Goal: Transaction & Acquisition: Obtain resource

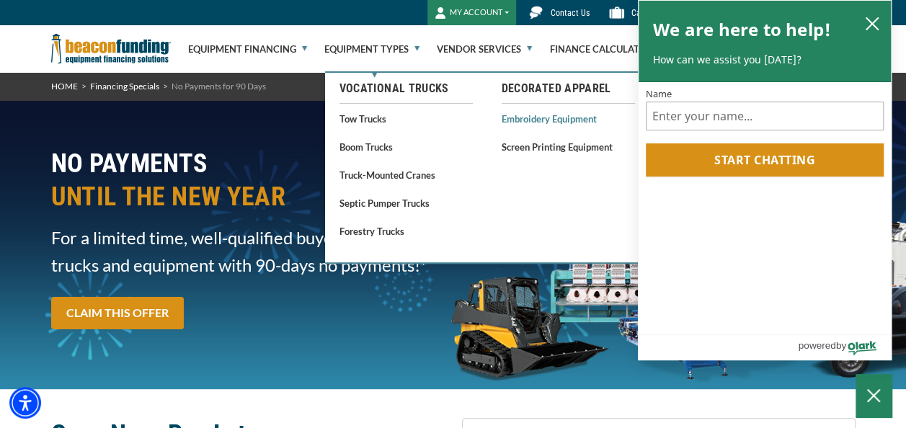
click at [525, 114] on link "Embroidery Equipment" at bounding box center [568, 119] width 133 height 18
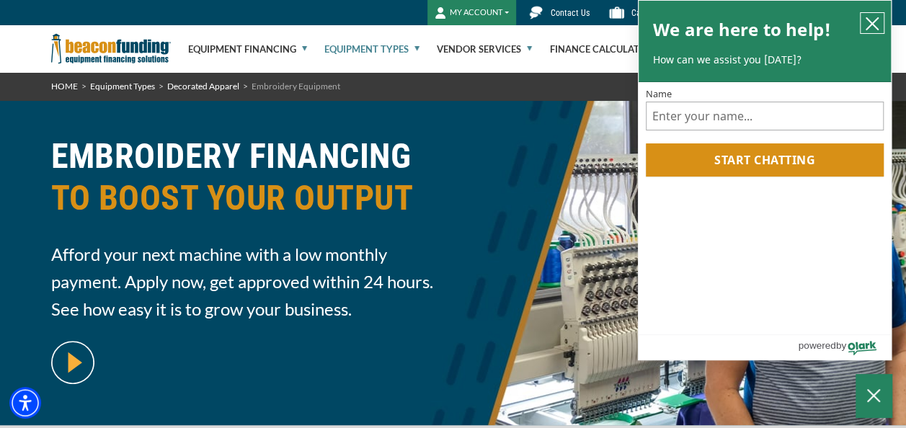
click at [881, 19] on button "close chatbox" at bounding box center [872, 23] width 23 height 20
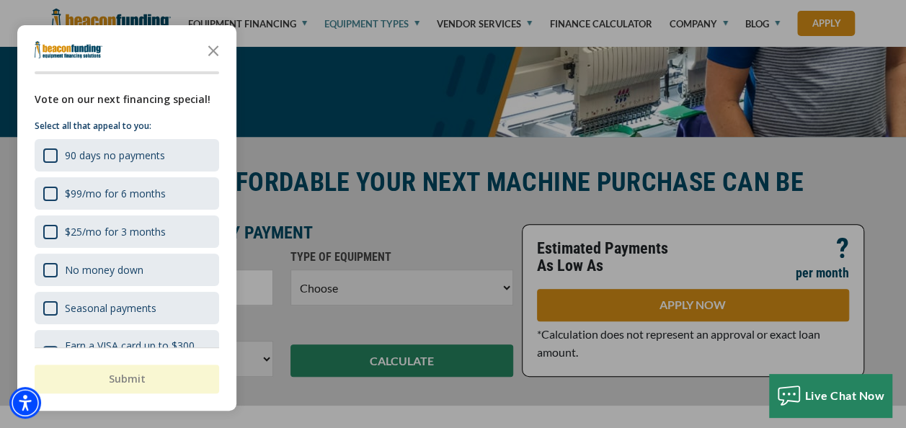
scroll to position [432, 0]
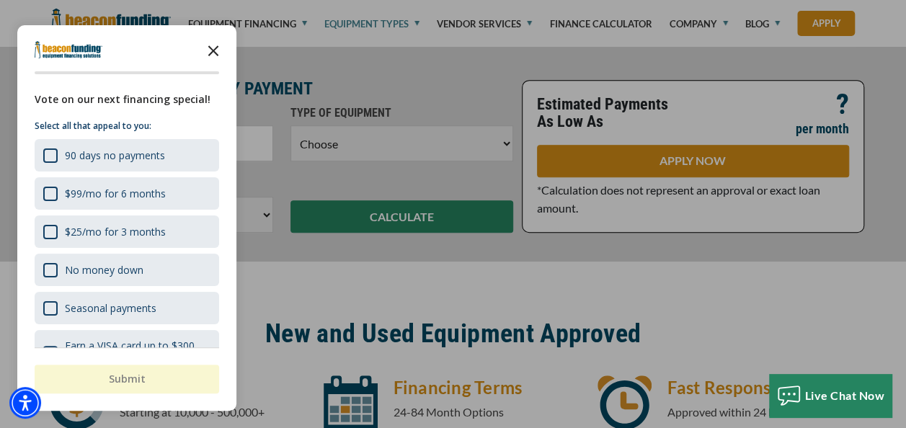
click at [217, 41] on icon "Close the survey" at bounding box center [213, 49] width 29 height 29
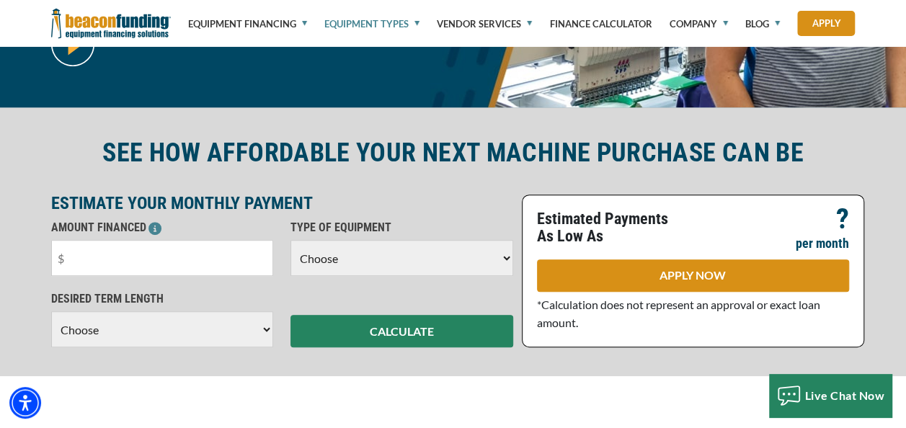
scroll to position [288, 0]
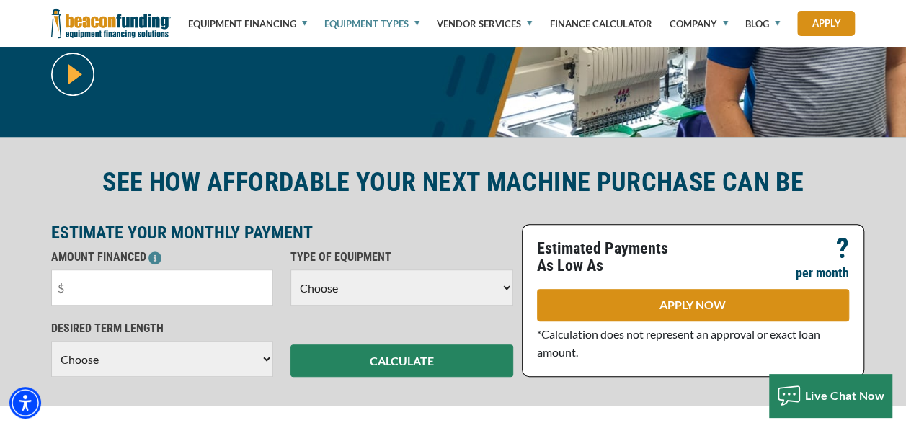
click at [502, 288] on select "Choose Backhoe Boom/Bucket Truck Chipper Commercial Mower Crane DTG/DTF Printin…" at bounding box center [401, 288] width 223 height 36
click at [655, 202] on div "SEE HOW AFFORDABLE YOUR NEXT MACHINE PURCHASE CAN BE" at bounding box center [454, 188] width 822 height 44
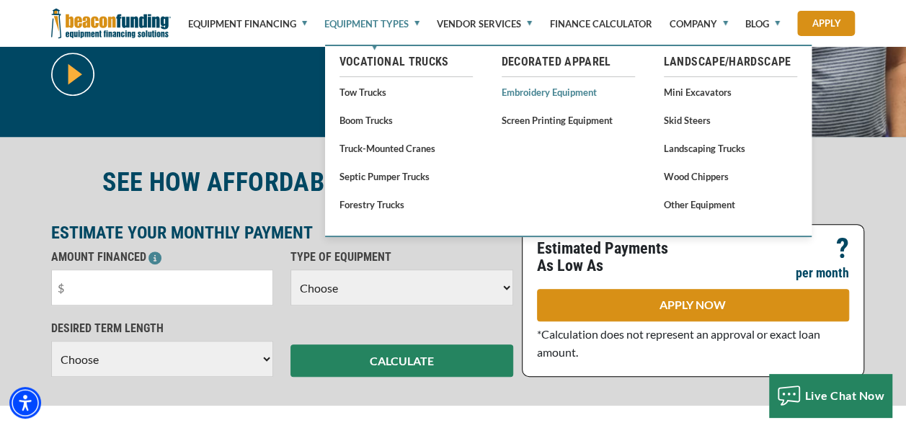
click at [536, 95] on link "Embroidery Equipment" at bounding box center [568, 92] width 133 height 18
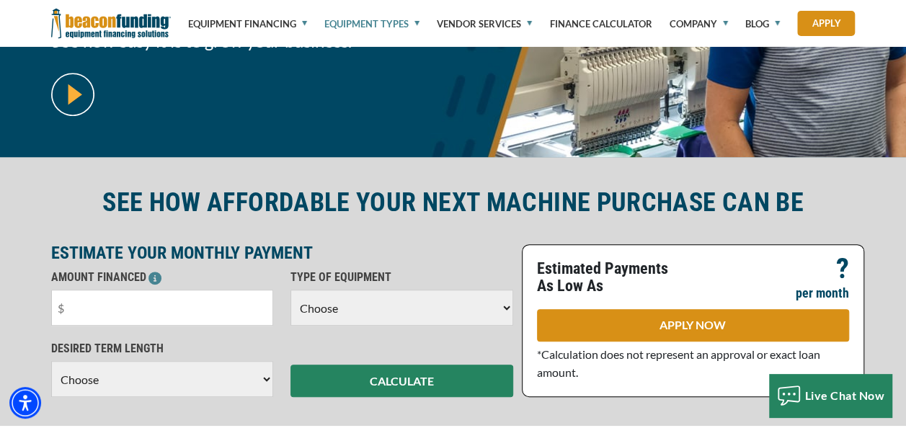
scroll to position [288, 0]
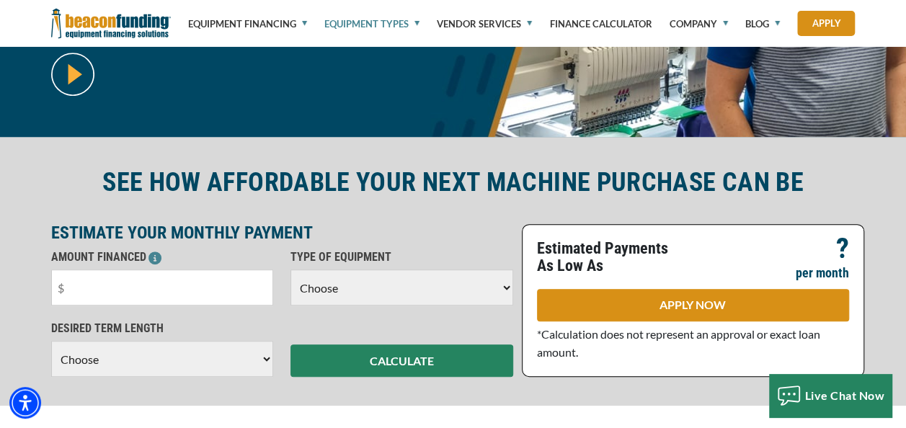
click at [502, 285] on select "Choose Backhoe Boom/Bucket Truck Chipper Commercial Mower Crane DTG/DTF Printin…" at bounding box center [401, 288] width 223 height 36
select select "1"
click at [290, 270] on select "Choose Backhoe Boom/Bucket Truck Chipper Commercial Mower Crane DTG/DTF Printin…" at bounding box center [401, 288] width 223 height 36
click at [264, 358] on select "Choose 36 Months 48 Months 60 Months" at bounding box center [162, 359] width 223 height 36
select select "60"
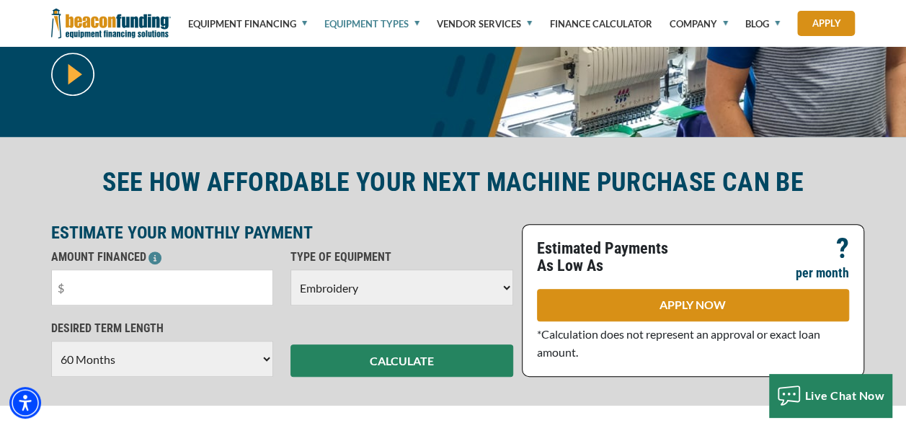
click at [51, 356] on select "Choose 36 Months 48 Months 60 Months" at bounding box center [162, 359] width 223 height 36
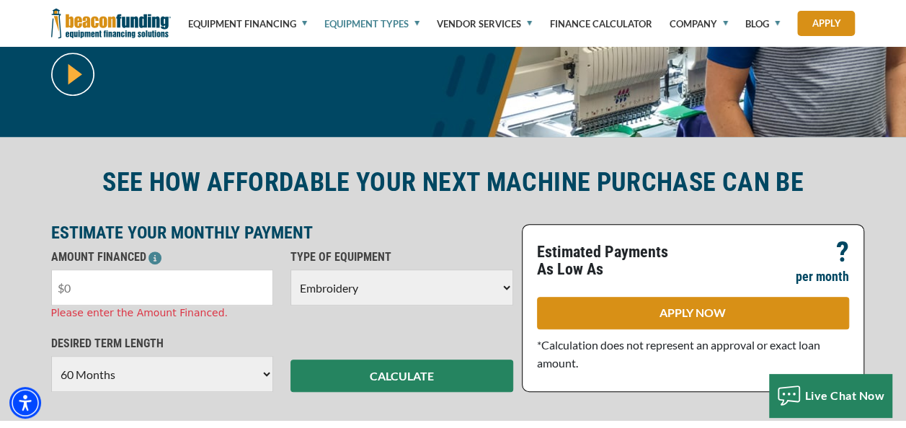
drag, startPoint x: 123, startPoint y: 280, endPoint x: 52, endPoint y: 283, distance: 70.7
click at [52, 283] on input "text" at bounding box center [162, 288] width 223 height 36
type input "$20,000"
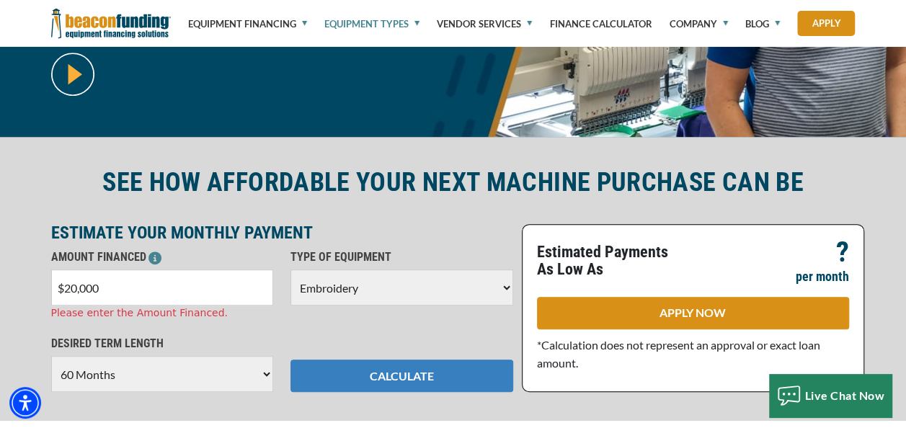
click at [434, 368] on button "CALCULATE" at bounding box center [401, 376] width 223 height 32
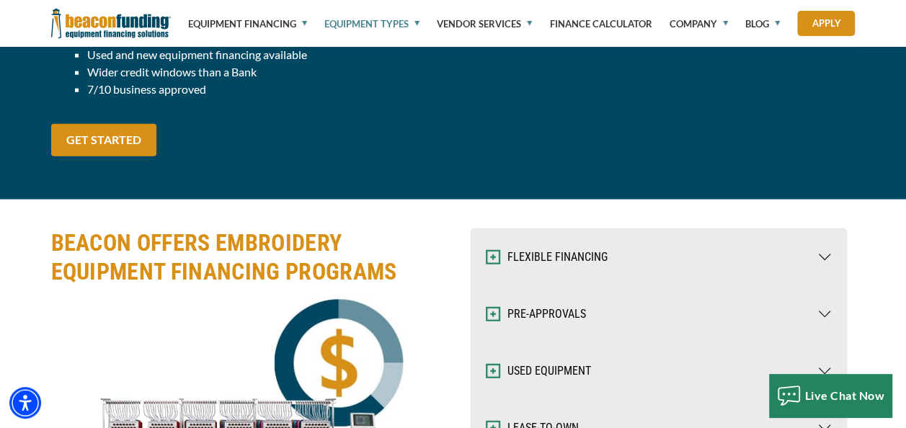
scroll to position [1802, 0]
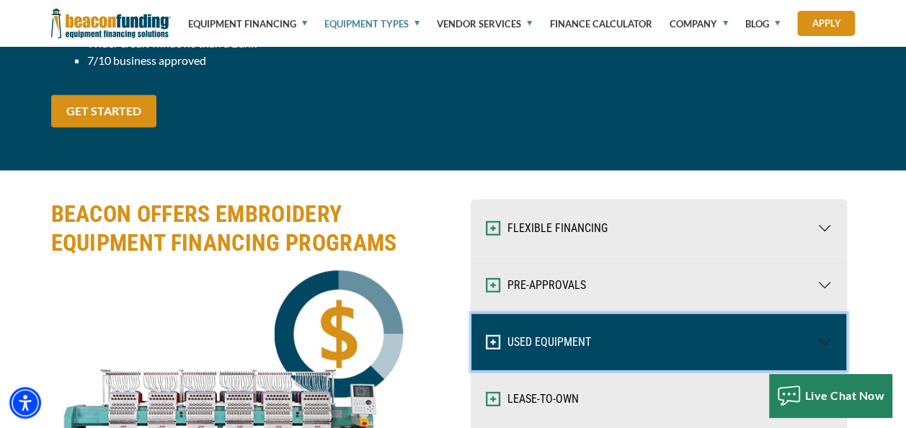
click at [547, 335] on button "USED EQUIPMENT" at bounding box center [658, 342] width 375 height 56
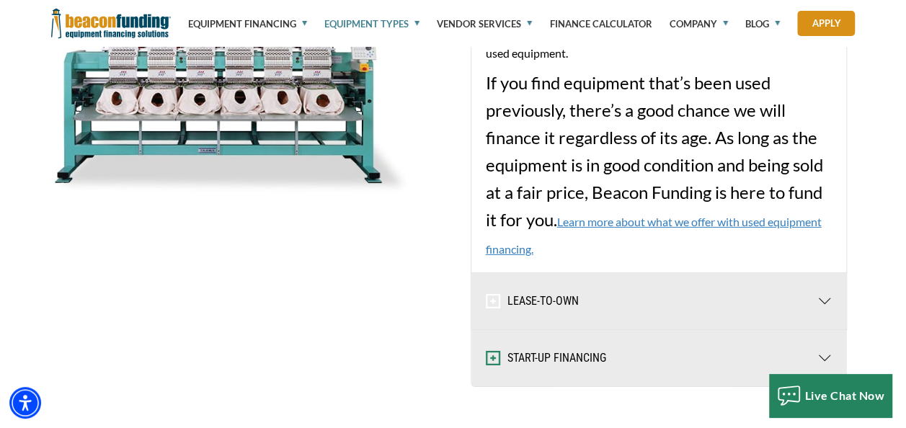
scroll to position [2162, 0]
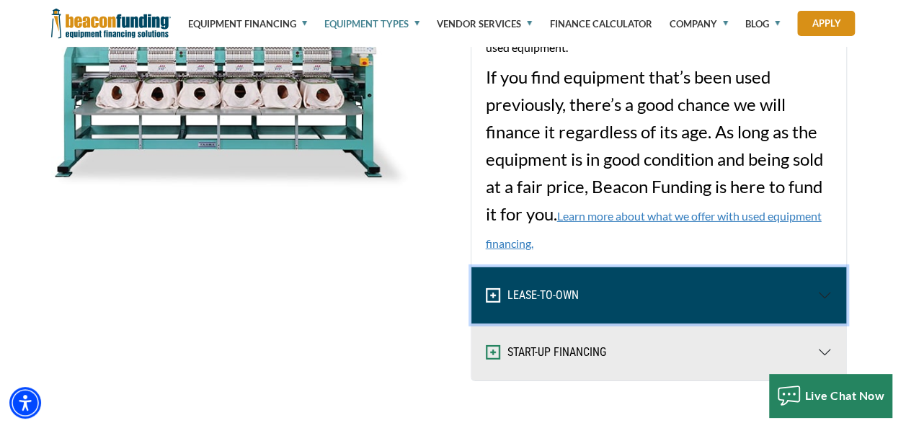
click at [630, 293] on button "LEASE-TO-OWN" at bounding box center [658, 295] width 375 height 56
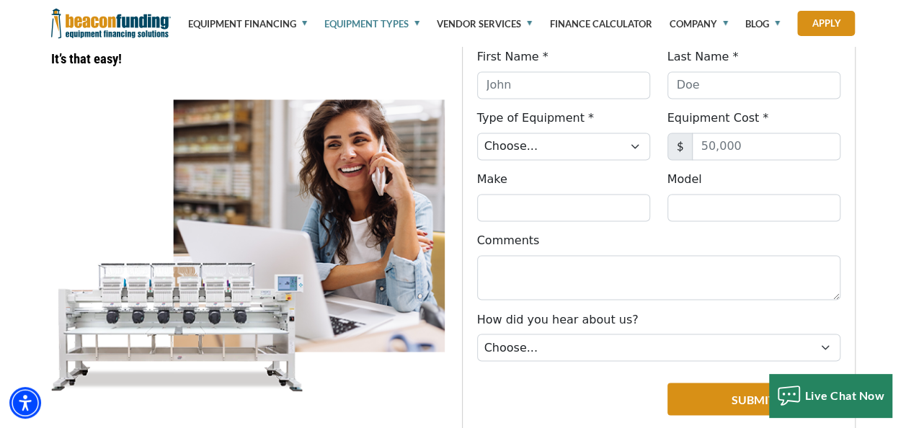
scroll to position [832, 0]
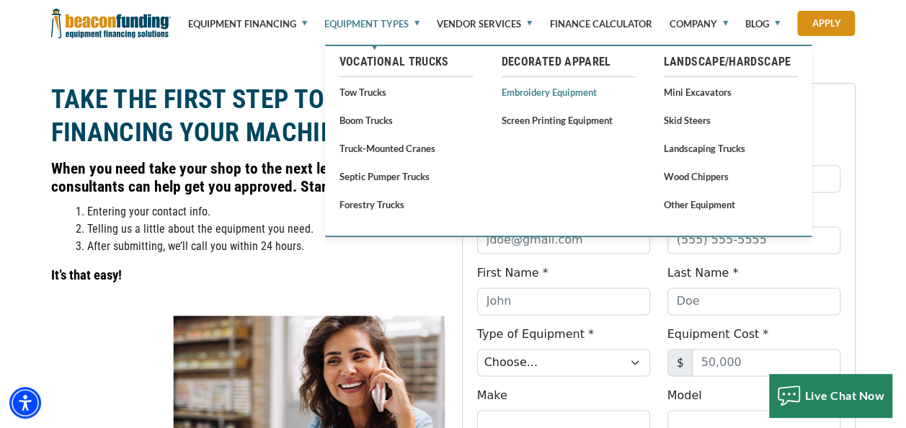
click at [544, 99] on link "Embroidery Equipment" at bounding box center [568, 92] width 133 height 18
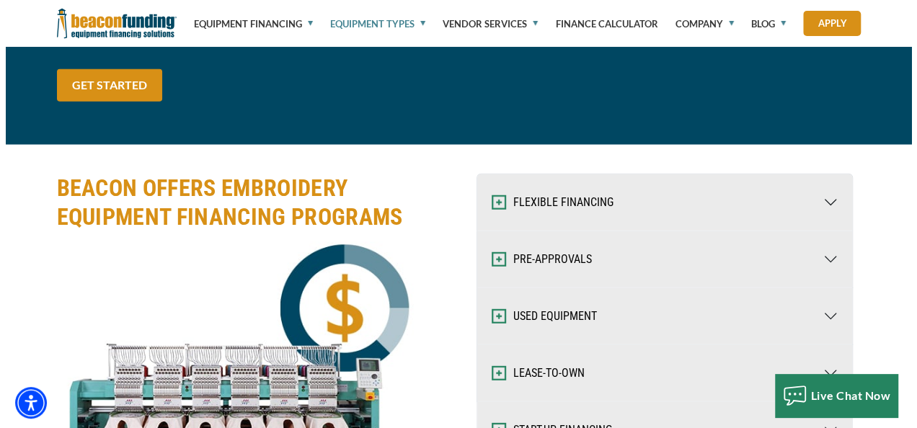
scroll to position [1874, 0]
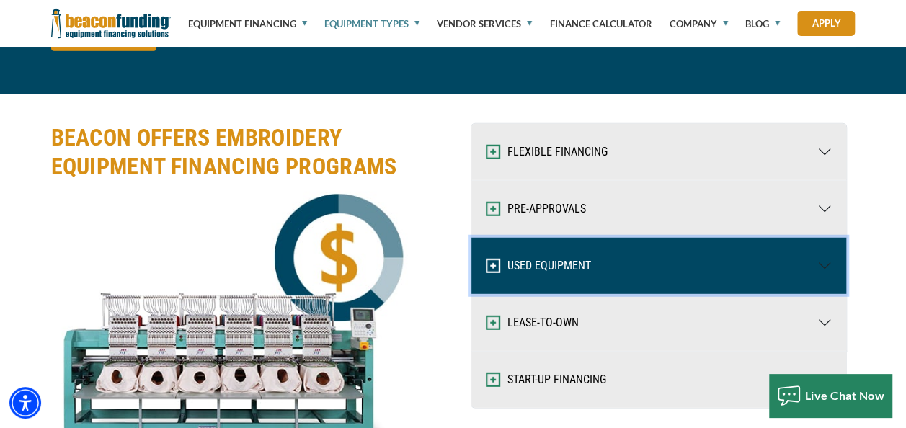
click at [493, 253] on button "USED EQUIPMENT" at bounding box center [658, 266] width 375 height 56
